Goal: Use online tool/utility: Utilize a website feature to perform a specific function

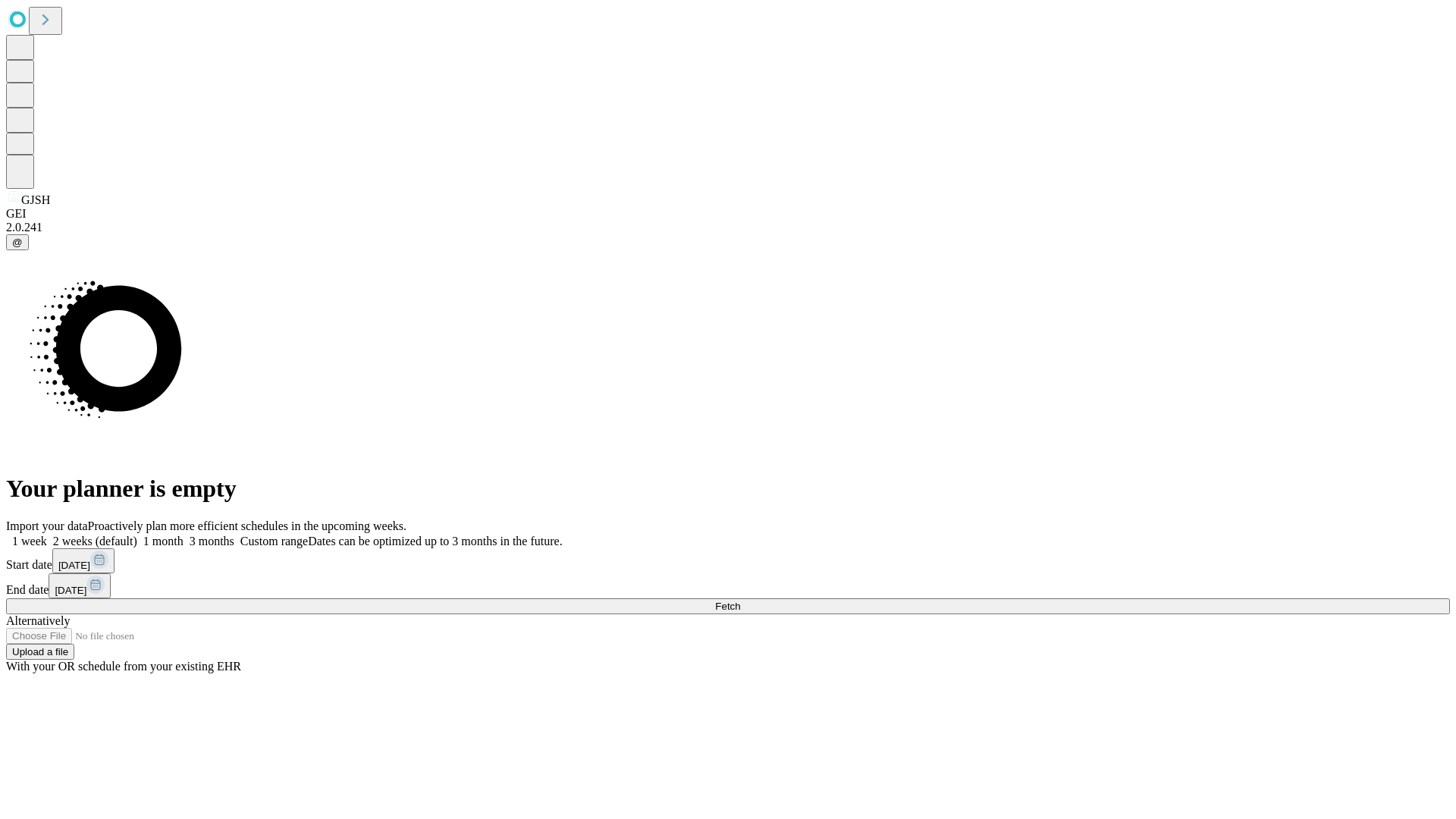
click at [47, 535] on label "1 week" at bounding box center [26, 542] width 41 height 13
click at [740, 600] on span "Fetch" at bounding box center [728, 606] width 25 height 11
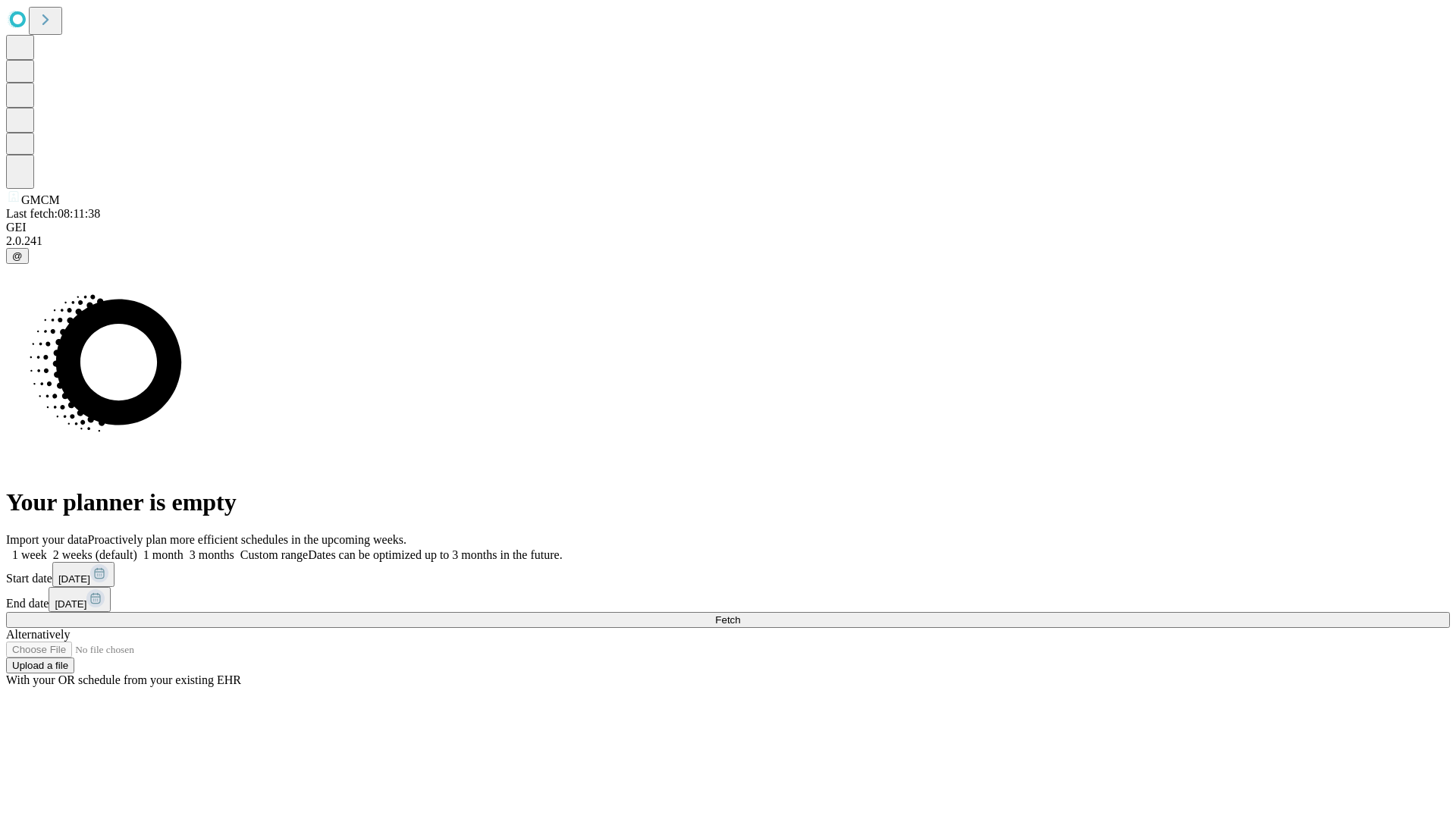
click at [47, 548] on label "1 week" at bounding box center [26, 555] width 41 height 13
click at [740, 615] on span "Fetch" at bounding box center [728, 620] width 25 height 11
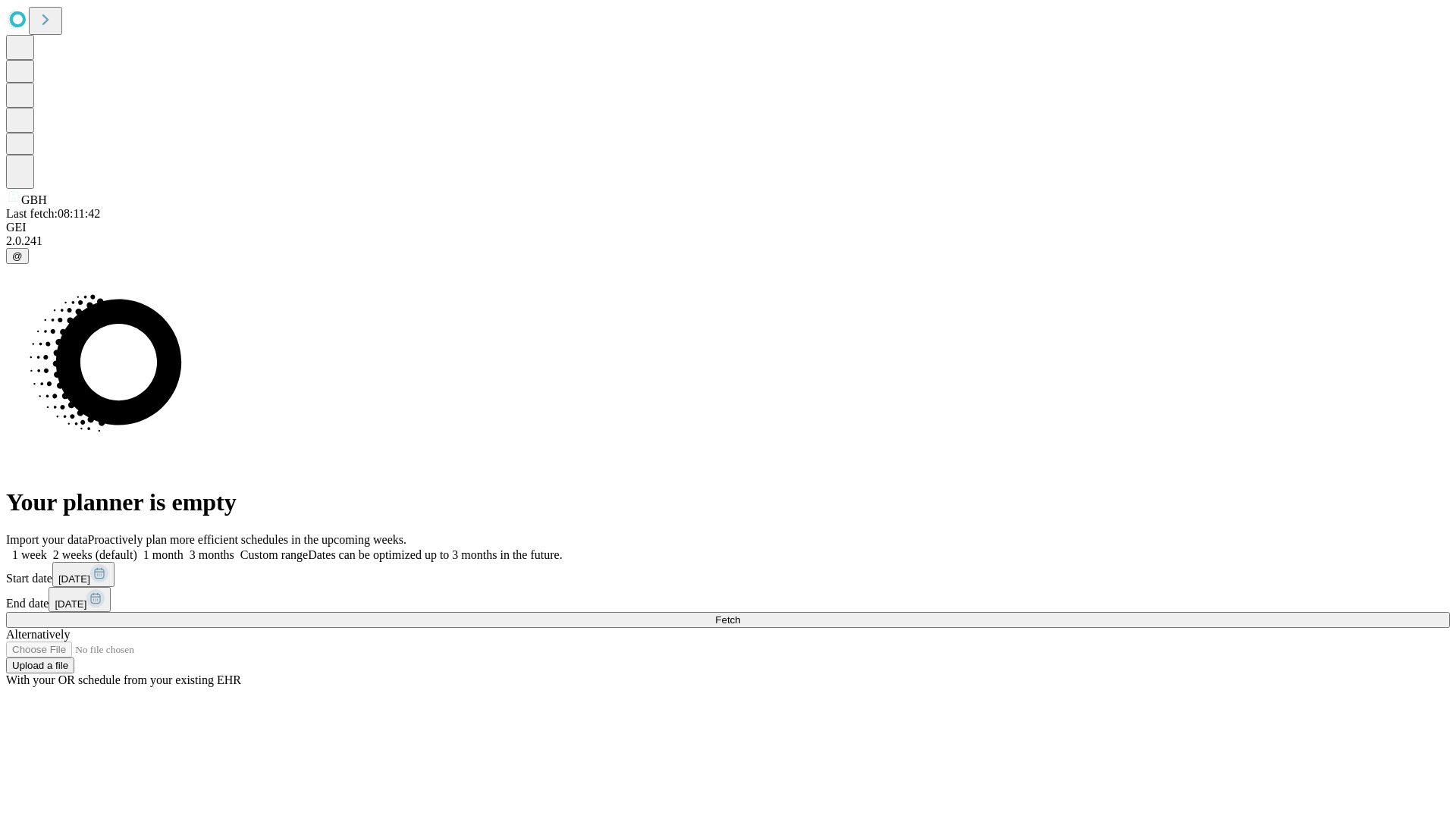
click at [740, 615] on span "Fetch" at bounding box center [728, 620] width 25 height 11
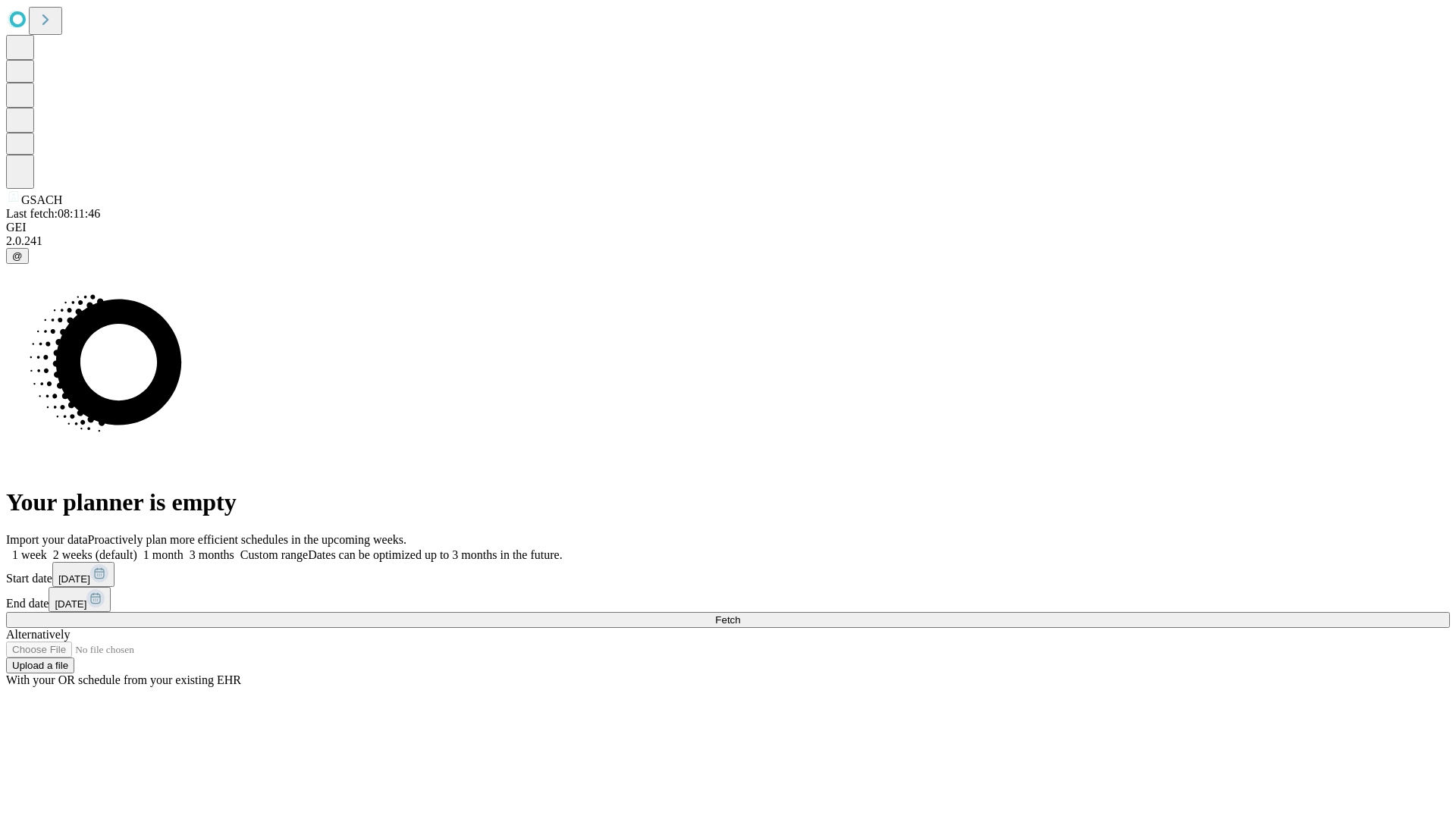
click at [47, 548] on label "1 week" at bounding box center [26, 555] width 41 height 13
click at [740, 615] on span "Fetch" at bounding box center [728, 620] width 25 height 11
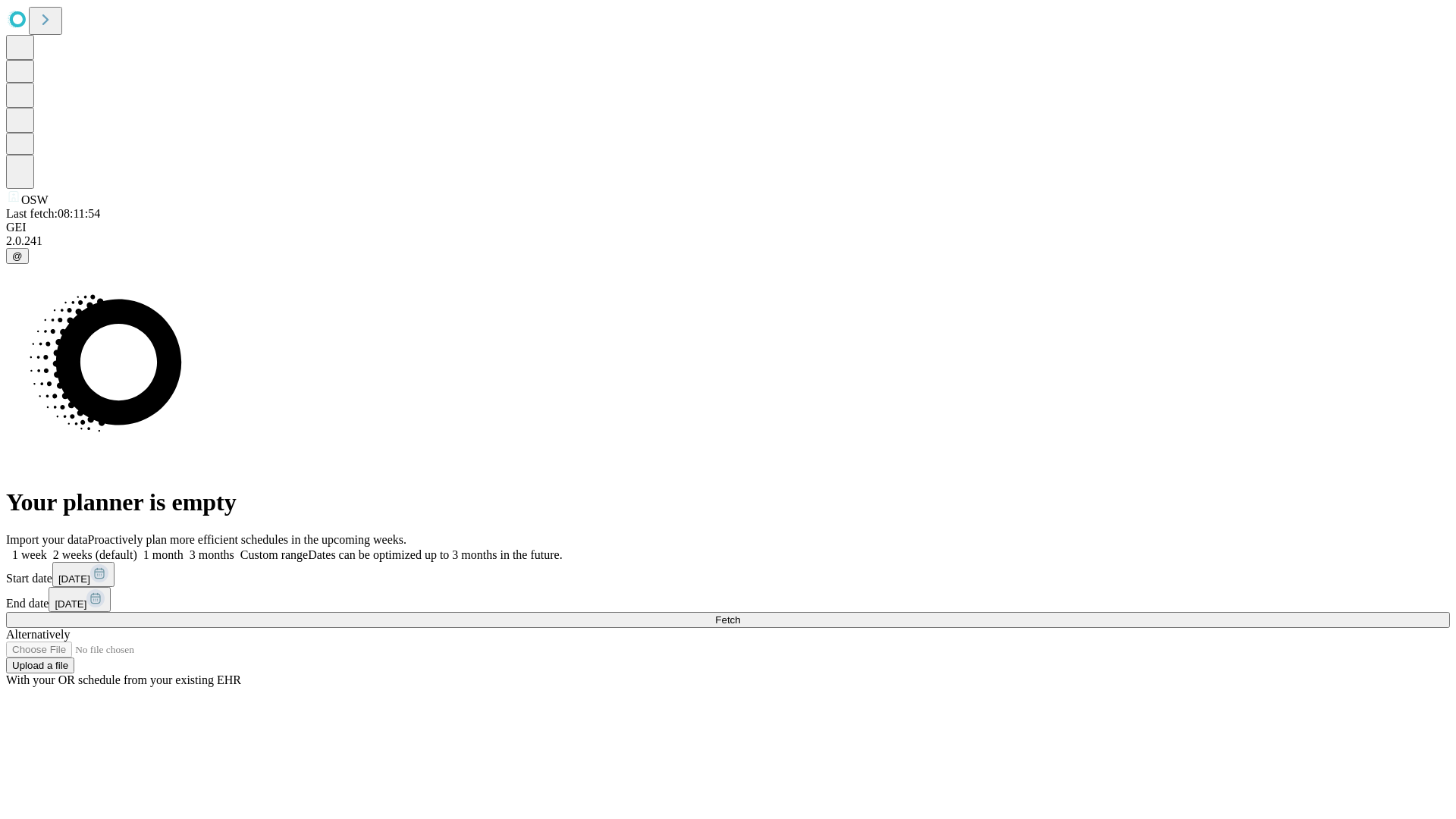
click at [47, 548] on label "1 week" at bounding box center [26, 555] width 41 height 13
click at [740, 615] on span "Fetch" at bounding box center [728, 620] width 25 height 11
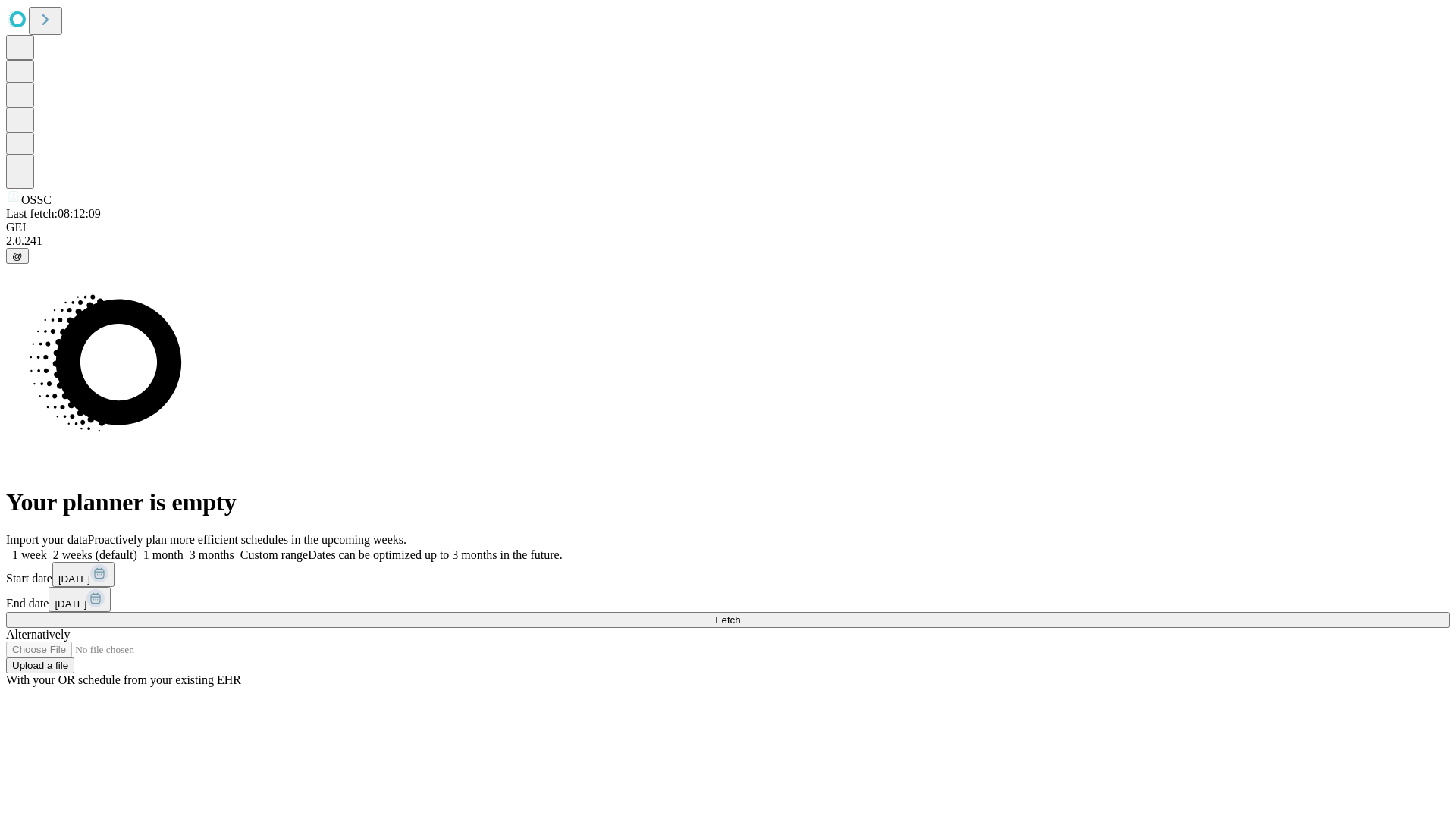
click at [47, 548] on label "1 week" at bounding box center [26, 555] width 41 height 13
click at [740, 615] on span "Fetch" at bounding box center [728, 620] width 25 height 11
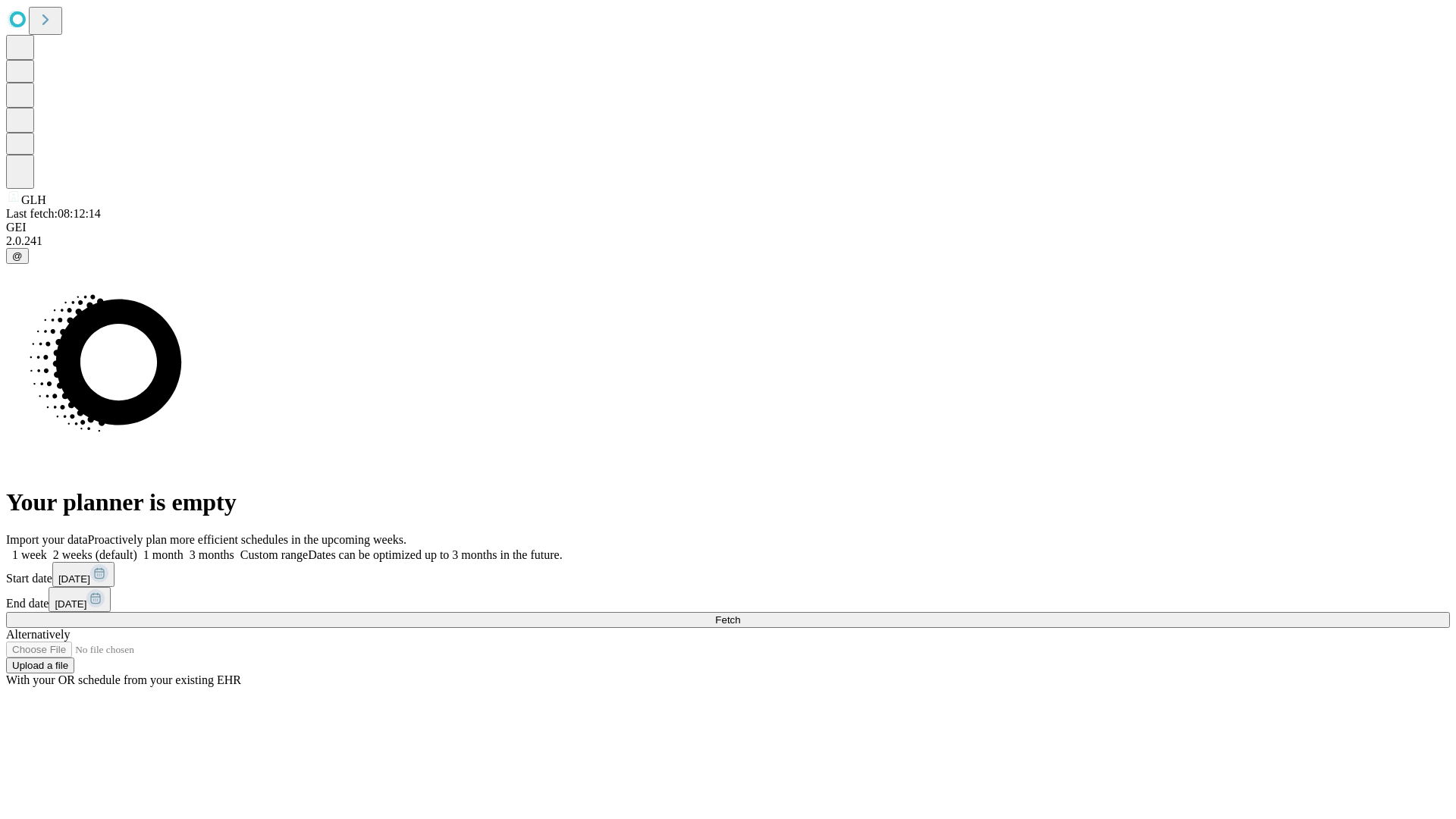
click at [47, 548] on label "1 week" at bounding box center [26, 555] width 41 height 13
click at [740, 615] on span "Fetch" at bounding box center [728, 620] width 25 height 11
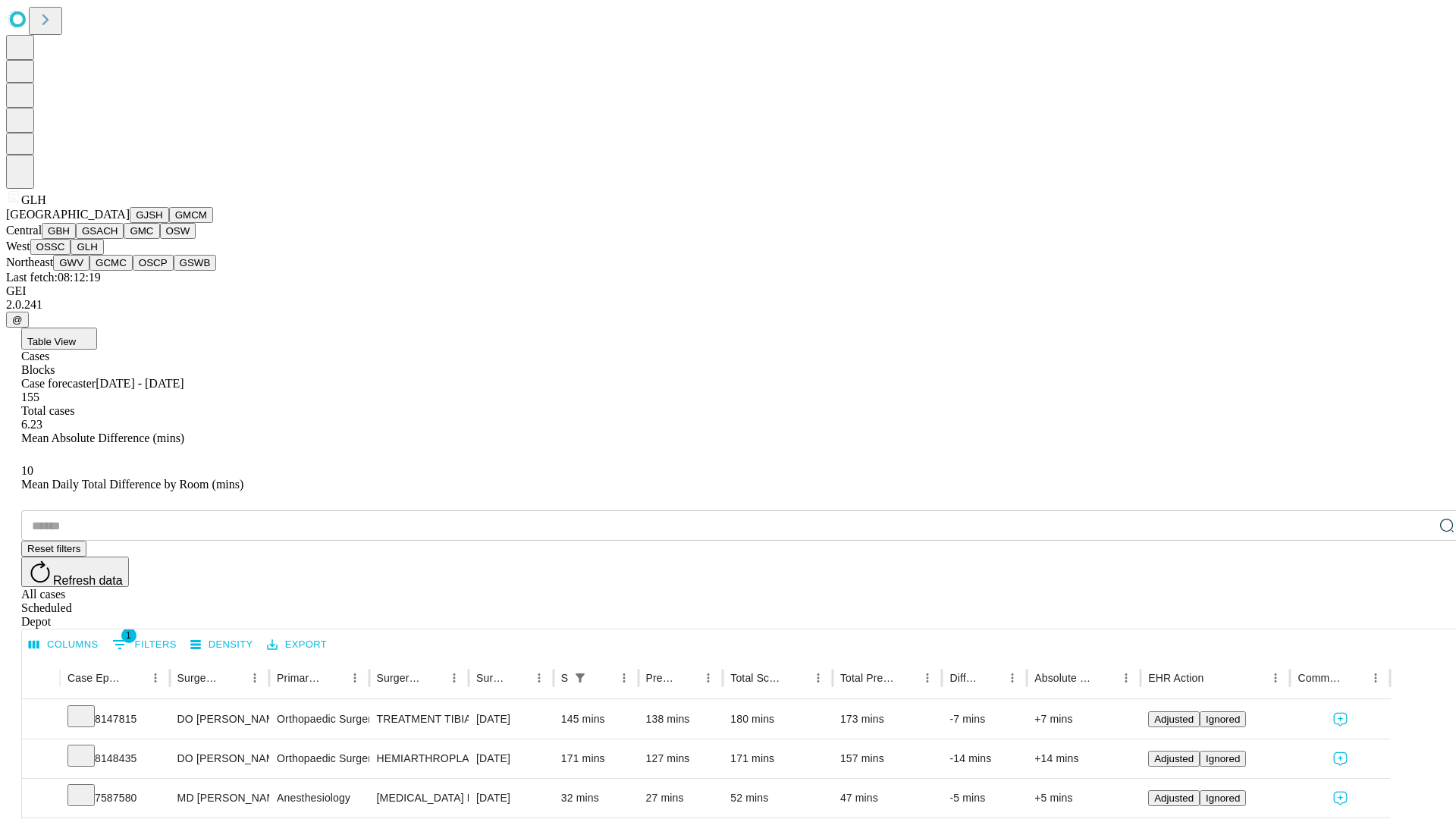
click at [89, 271] on button "GWV" at bounding box center [71, 262] width 36 height 16
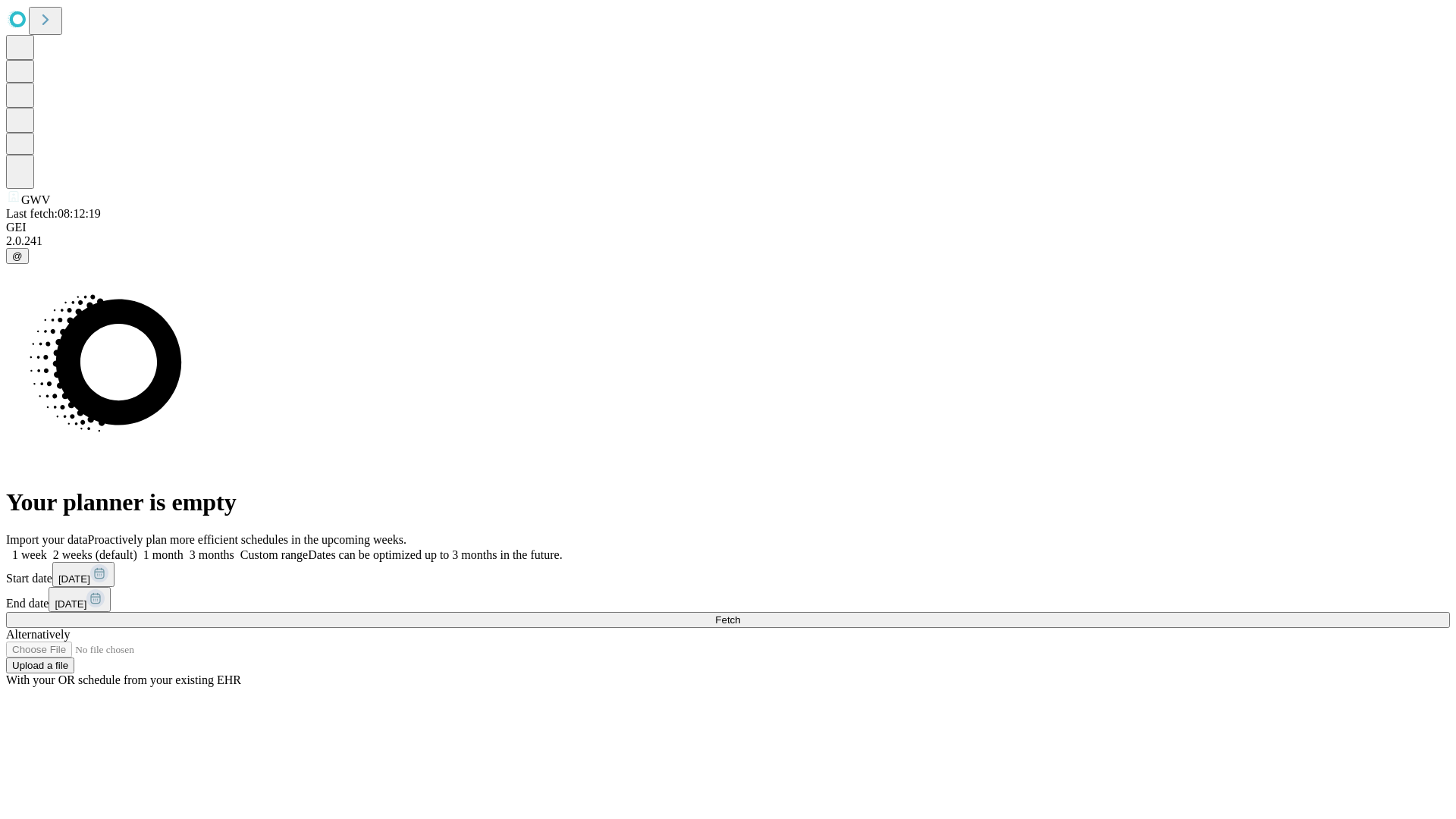
click at [47, 548] on label "1 week" at bounding box center [26, 555] width 41 height 13
click at [740, 615] on span "Fetch" at bounding box center [728, 620] width 25 height 11
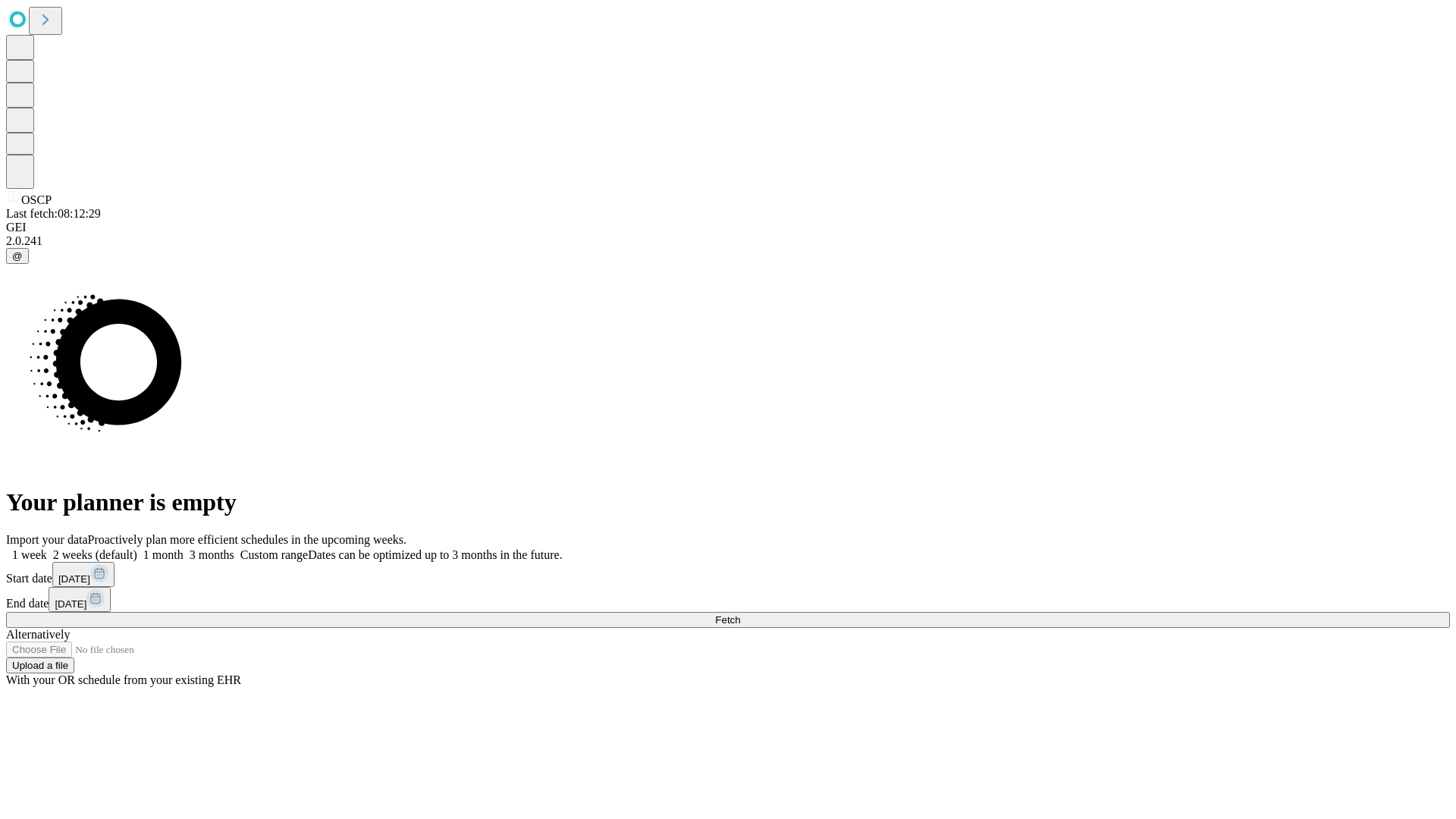
click at [47, 548] on label "1 week" at bounding box center [26, 555] width 41 height 13
click at [740, 615] on span "Fetch" at bounding box center [728, 620] width 25 height 11
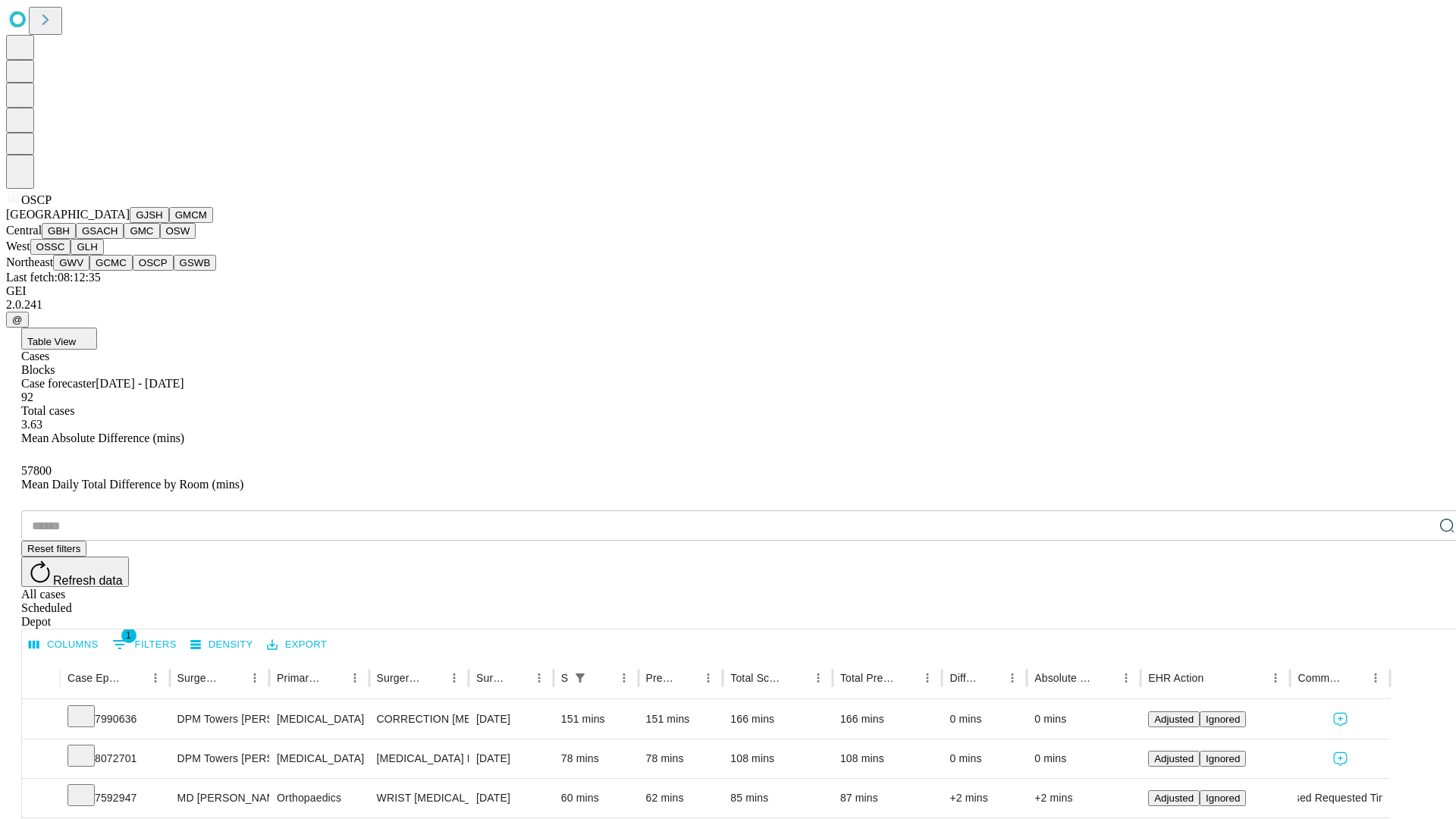
click at [174, 271] on button "GSWB" at bounding box center [196, 262] width 44 height 16
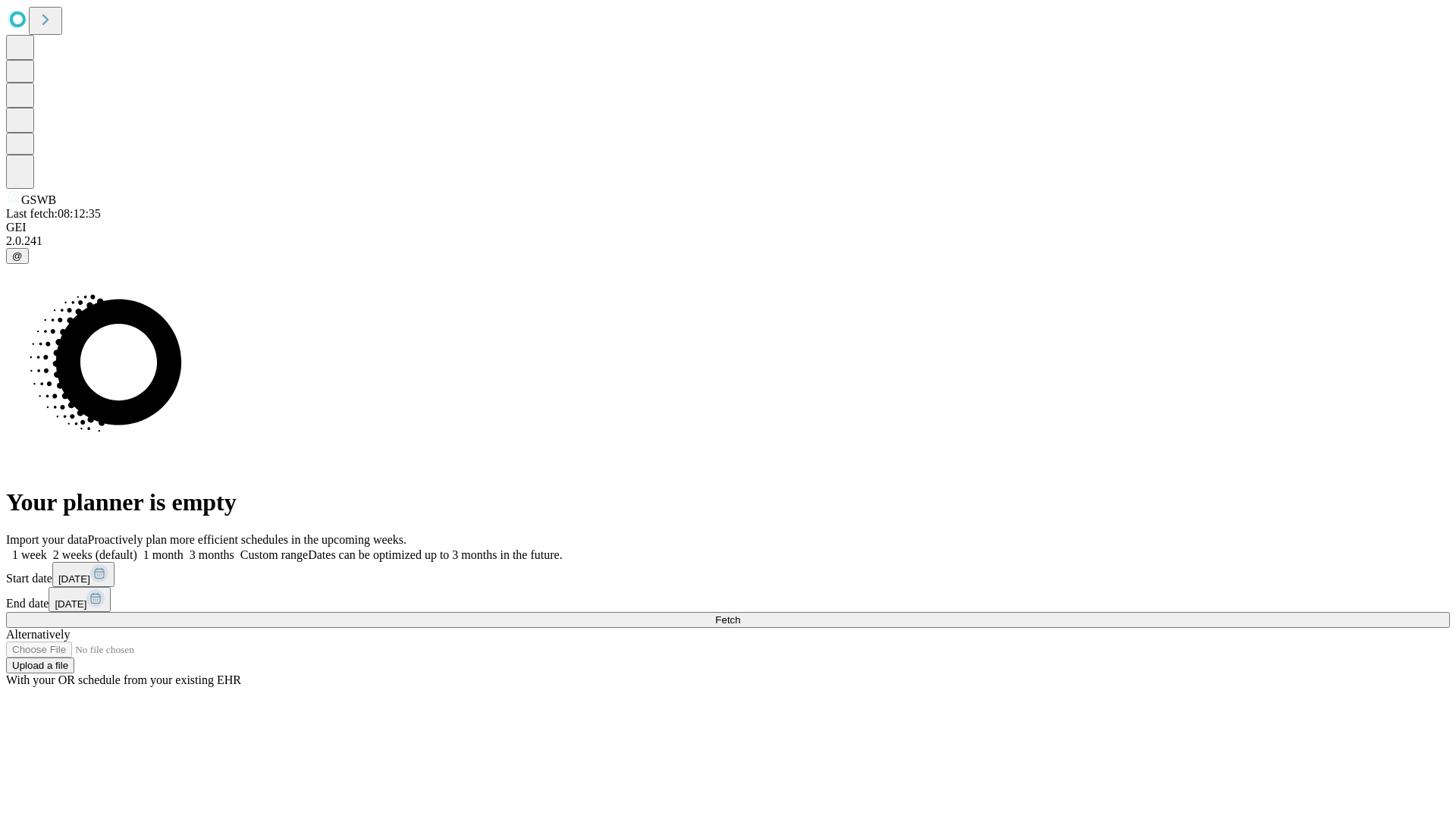
click at [47, 548] on label "1 week" at bounding box center [26, 555] width 41 height 13
click at [740, 615] on span "Fetch" at bounding box center [728, 620] width 25 height 11
